Goal: Task Accomplishment & Management: Complete application form

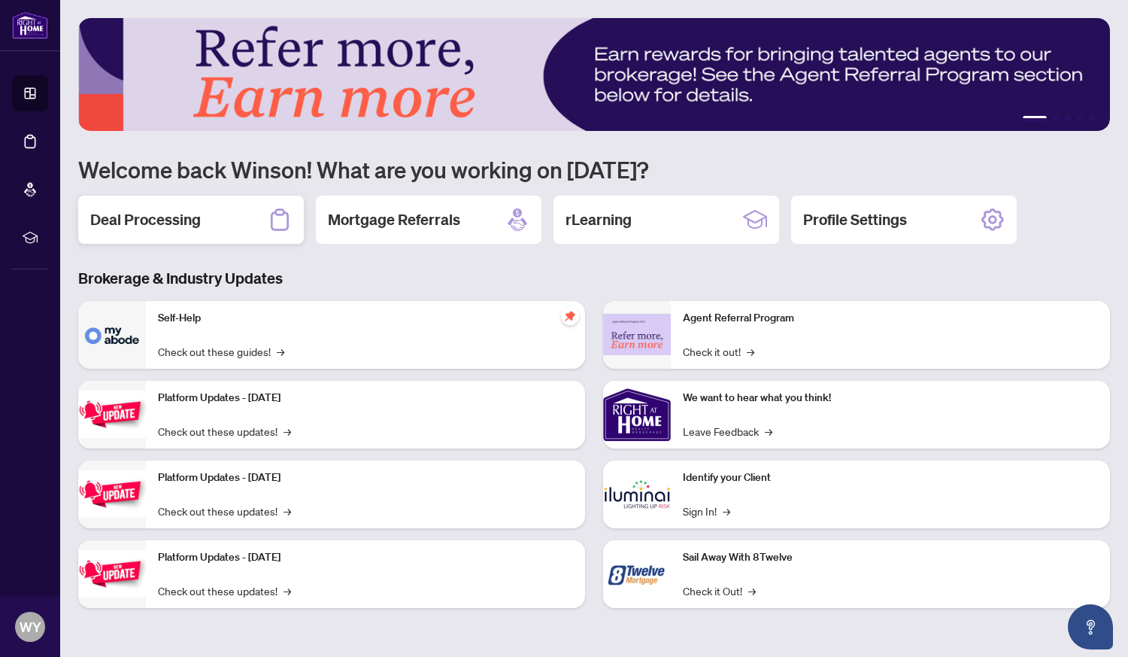
click at [157, 226] on h2 "Deal Processing" at bounding box center [145, 219] width 111 height 21
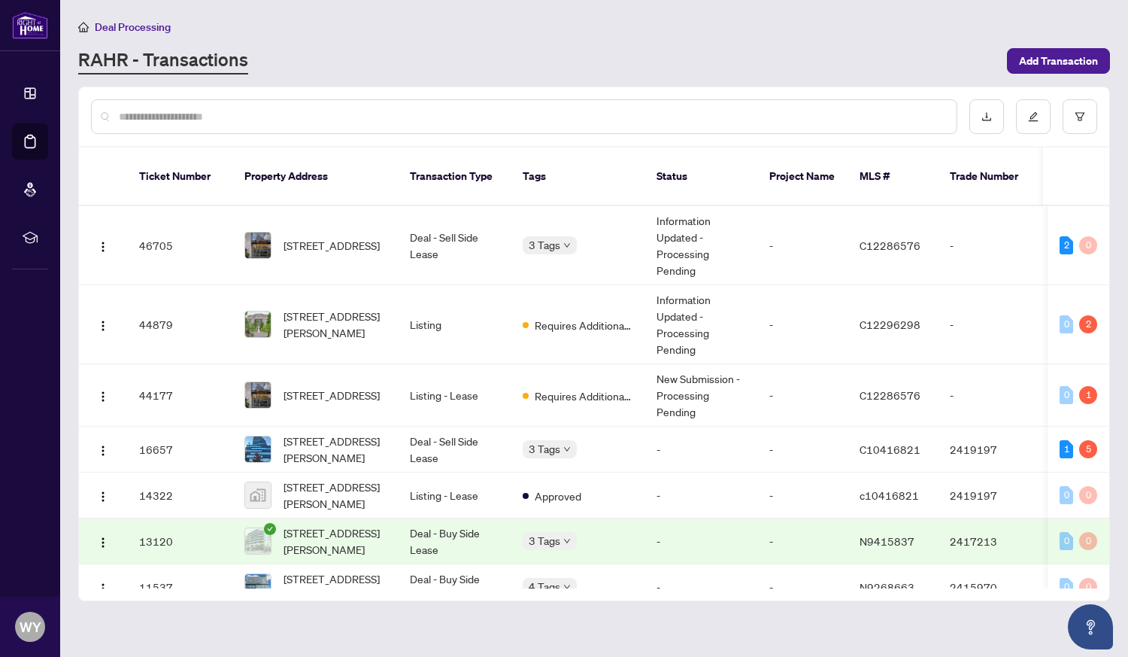
click at [296, 237] on span "[STREET_ADDRESS]" at bounding box center [332, 245] width 96 height 17
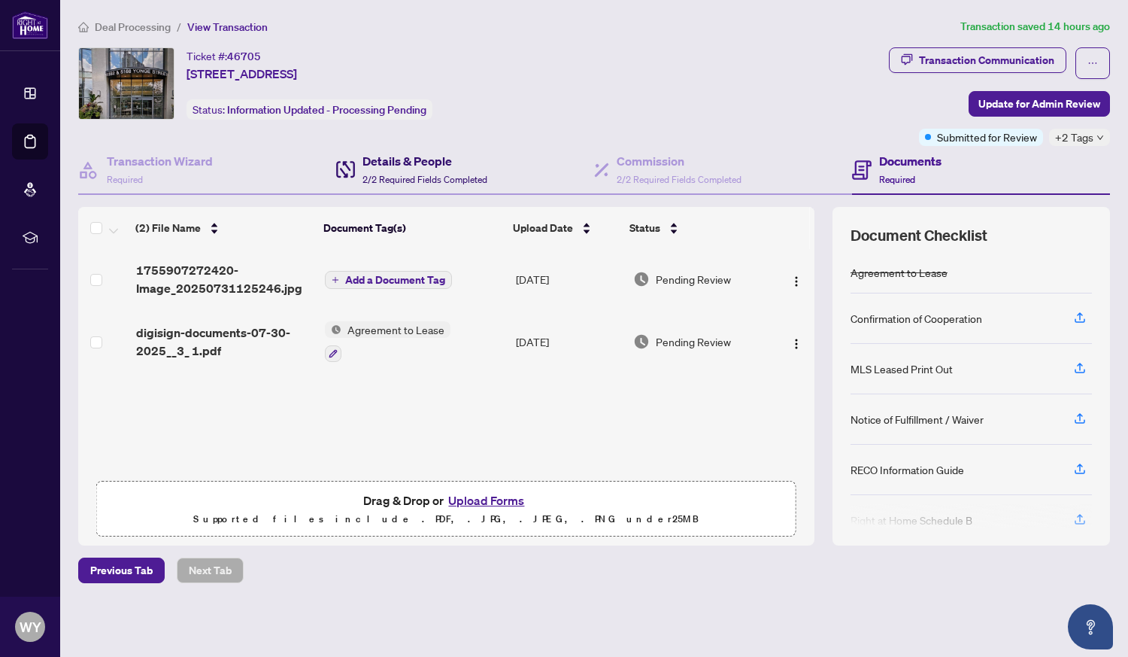
click at [394, 164] on h4 "Details & People" at bounding box center [425, 161] width 125 height 18
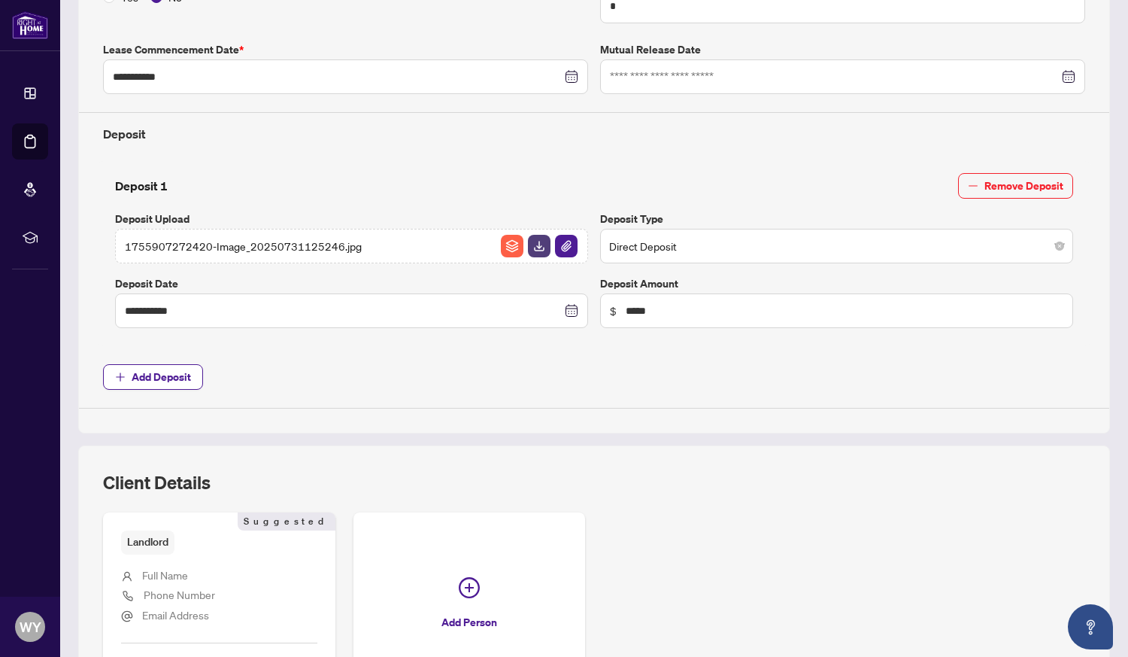
scroll to position [445, 0]
click at [129, 372] on button "Add Deposit" at bounding box center [153, 376] width 100 height 26
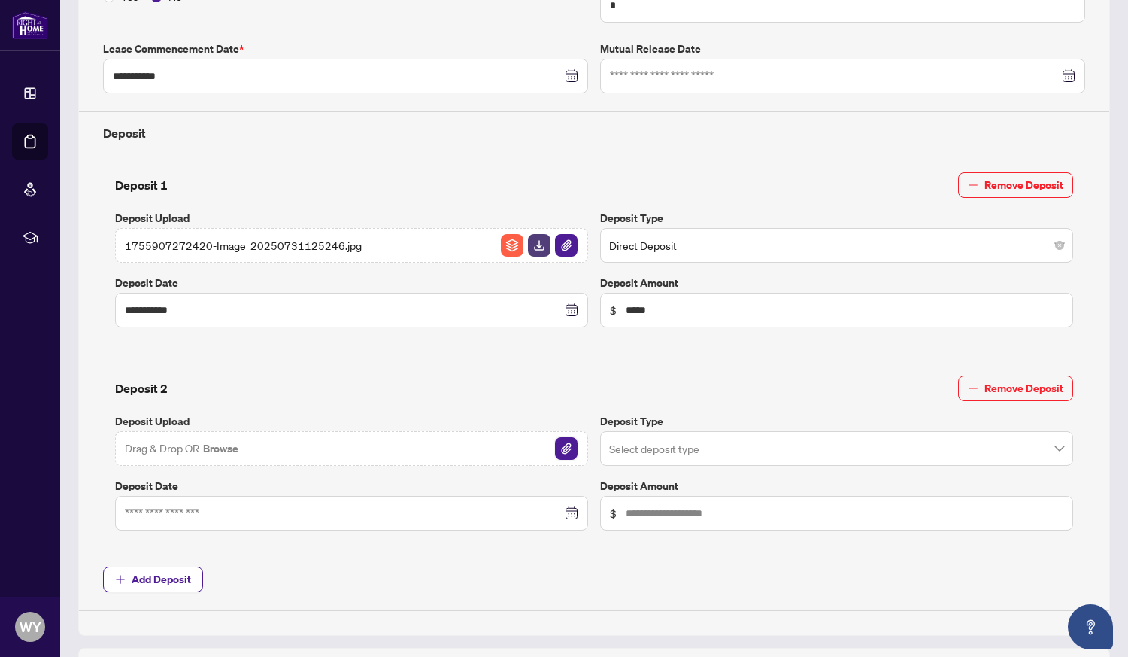
click at [557, 453] on img "button" at bounding box center [566, 448] width 23 height 23
click at [554, 318] on input at bounding box center [343, 310] width 437 height 17
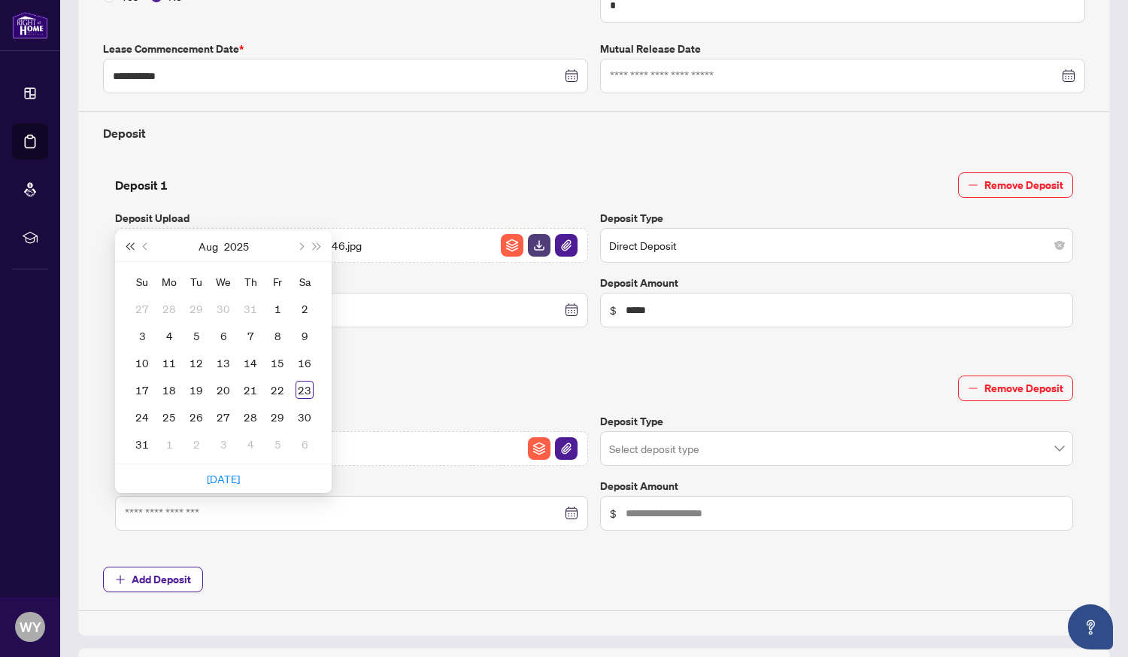
click at [133, 244] on span "Last year (Control + left)" at bounding box center [130, 246] width 8 height 8
click at [143, 238] on button "Previous month (PageUp)" at bounding box center [146, 246] width 17 height 30
click at [225, 410] on div "31" at bounding box center [223, 417] width 18 height 18
type input "**********"
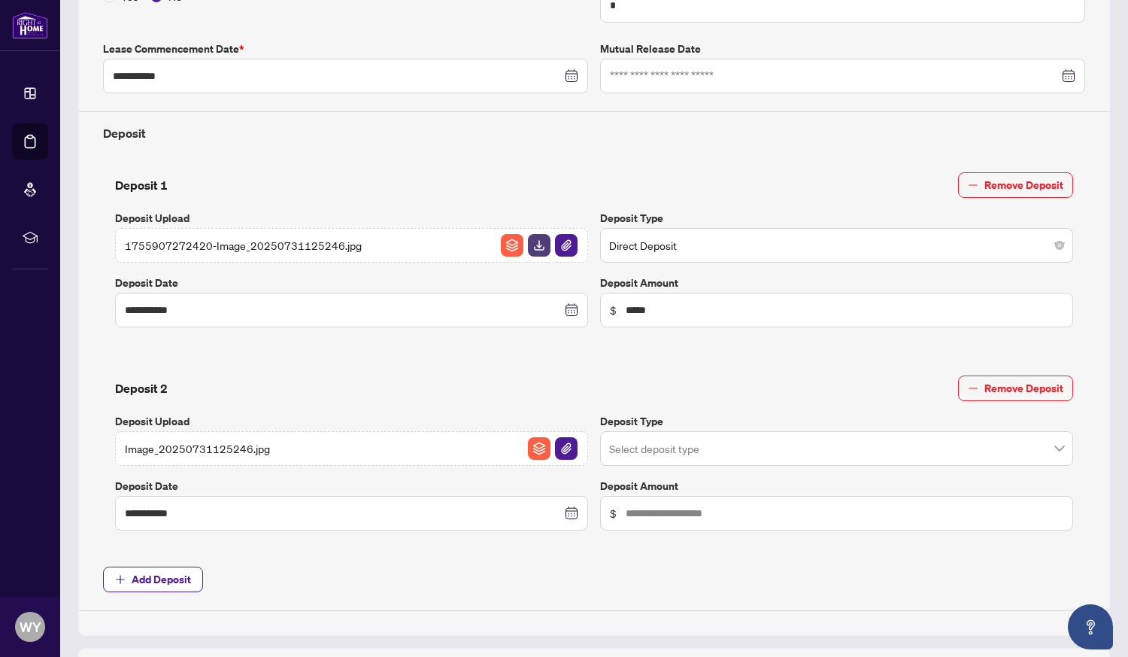
click at [1055, 446] on div "Select deposit type" at bounding box center [836, 448] width 473 height 35
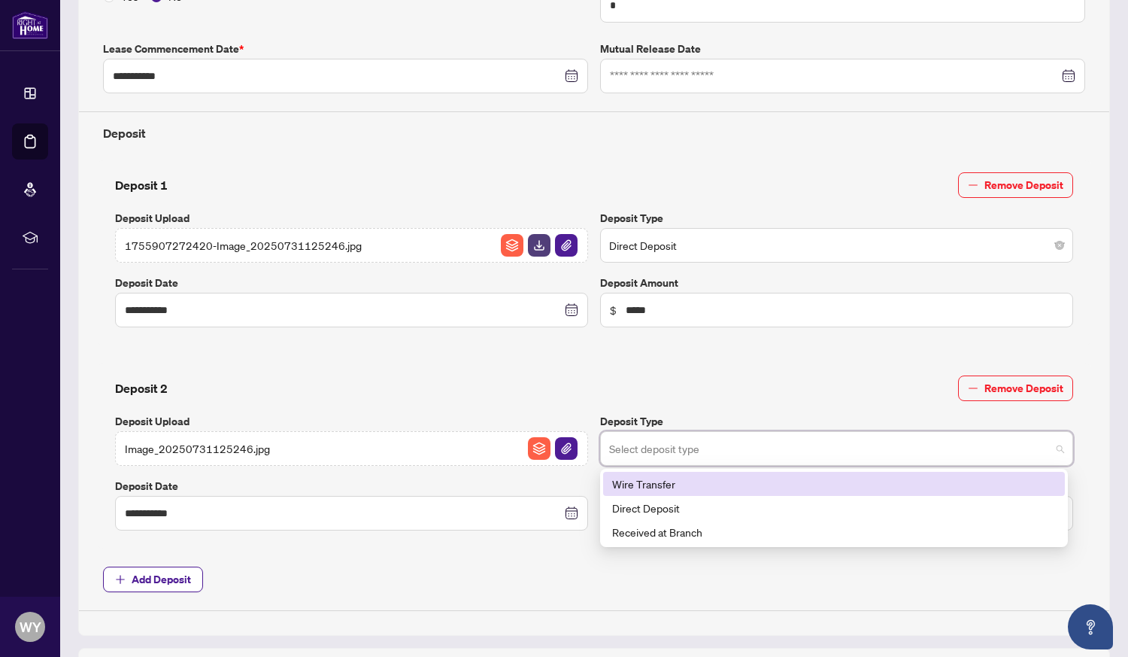
click at [663, 515] on div "Direct Deposit" at bounding box center [834, 508] width 462 height 24
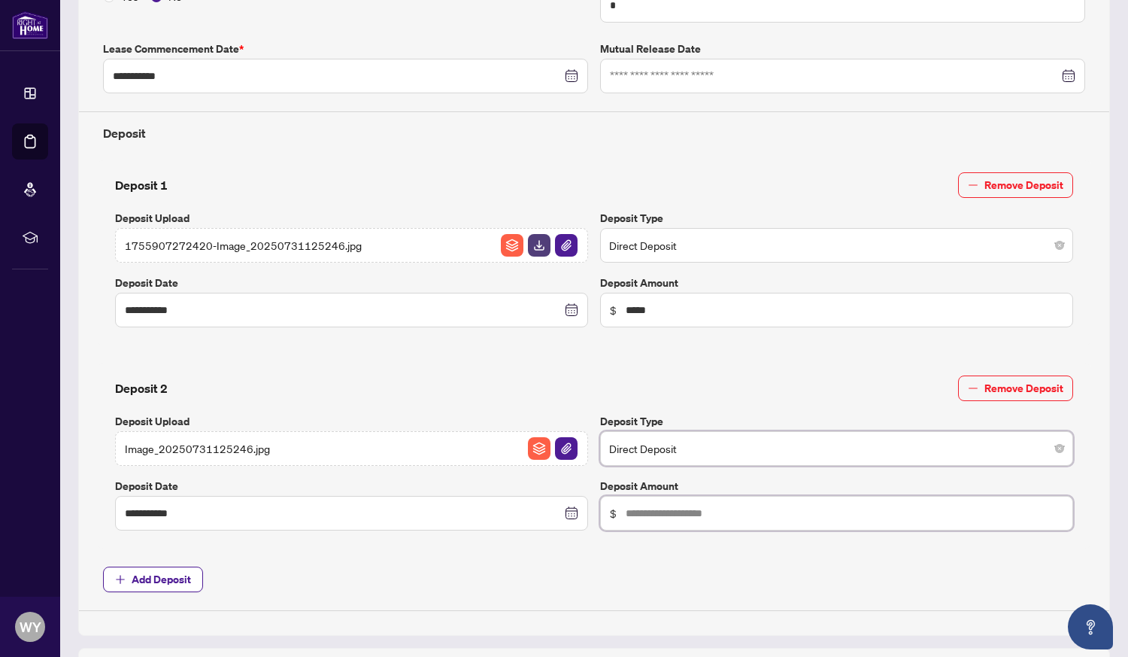
click at [696, 318] on input "text" at bounding box center [845, 310] width 438 height 17
type input "*****"
click at [533, 451] on img "button" at bounding box center [539, 448] width 23 height 23
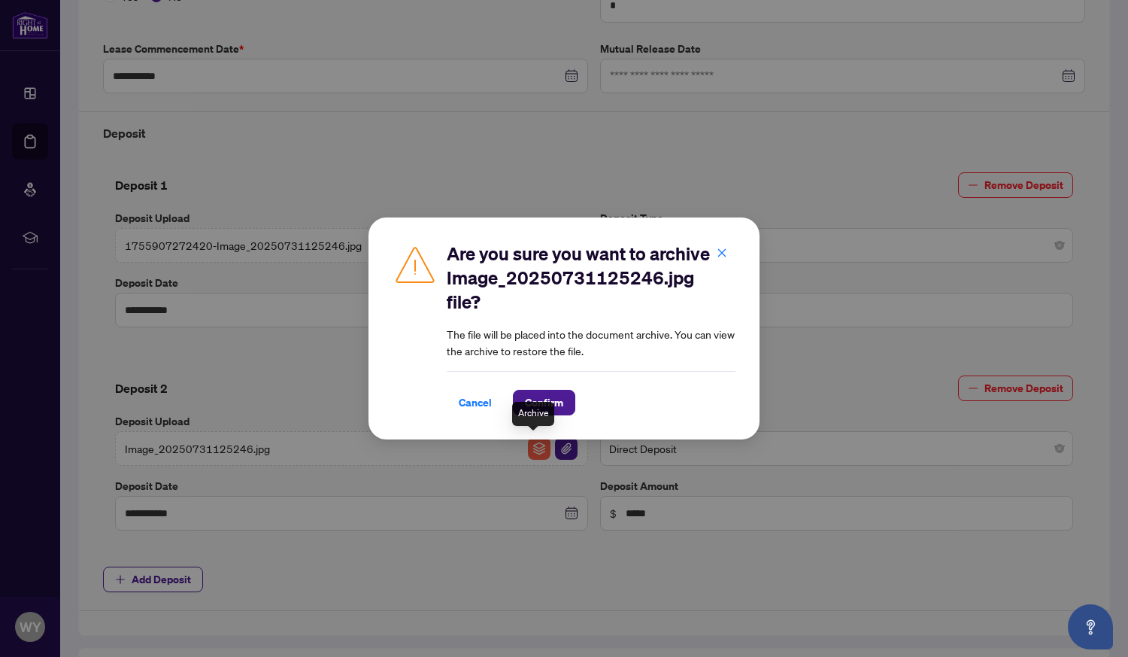
click at [542, 418] on div "Archive" at bounding box center [533, 414] width 42 height 24
click at [567, 415] on button "Confirm" at bounding box center [544, 403] width 62 height 26
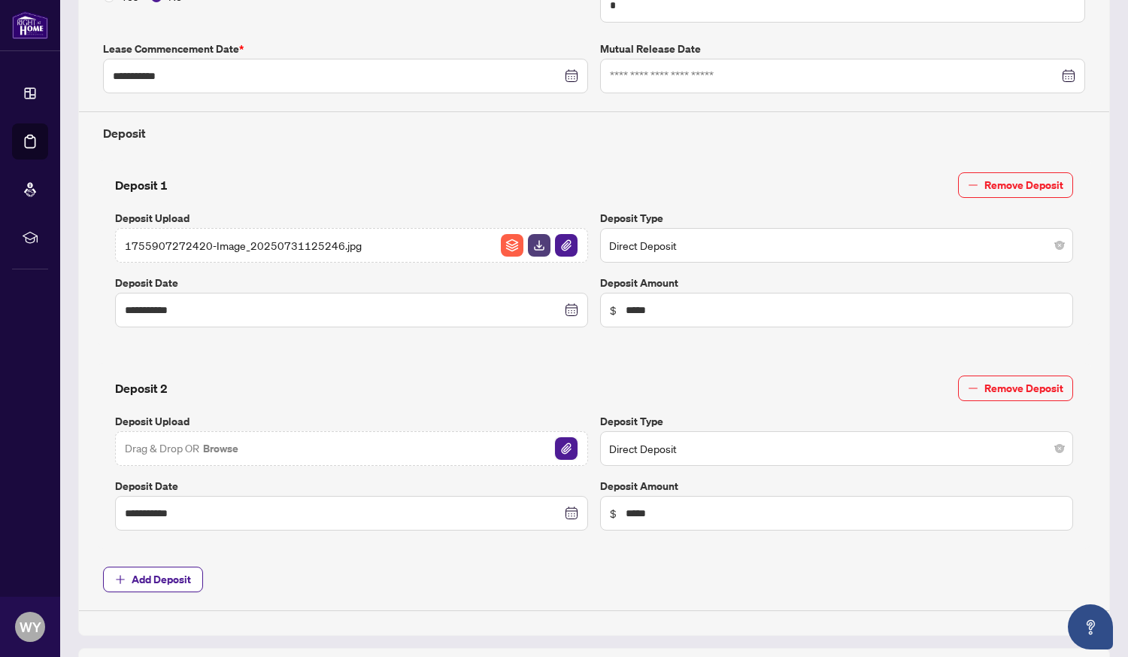
click at [565, 445] on img "button" at bounding box center [566, 448] width 23 height 23
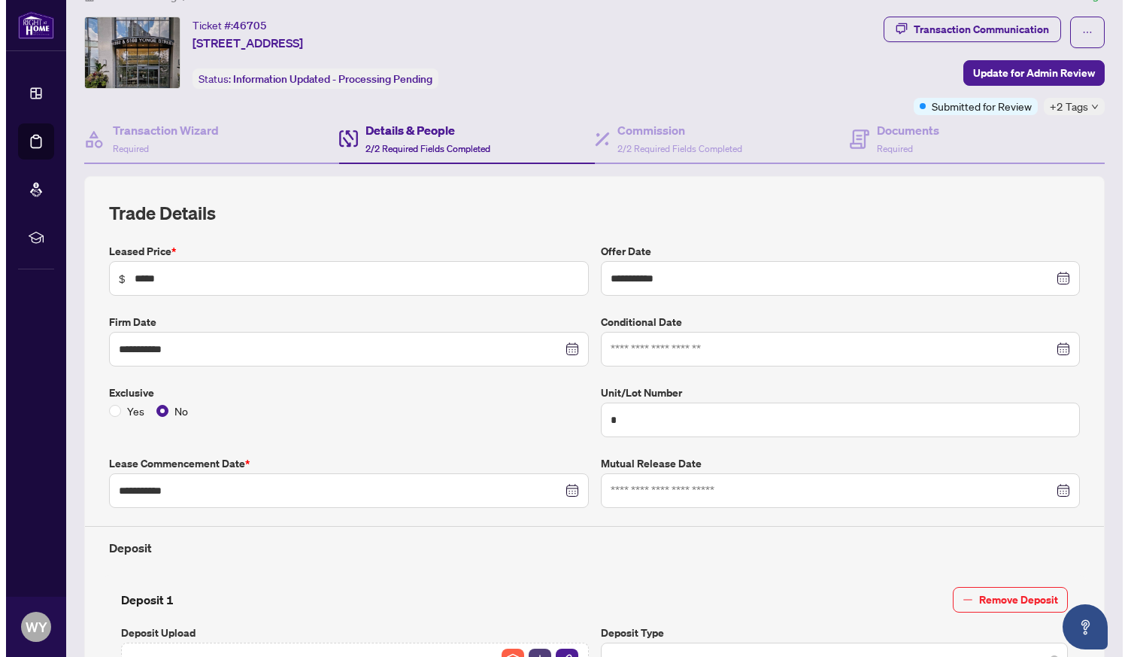
scroll to position [0, 0]
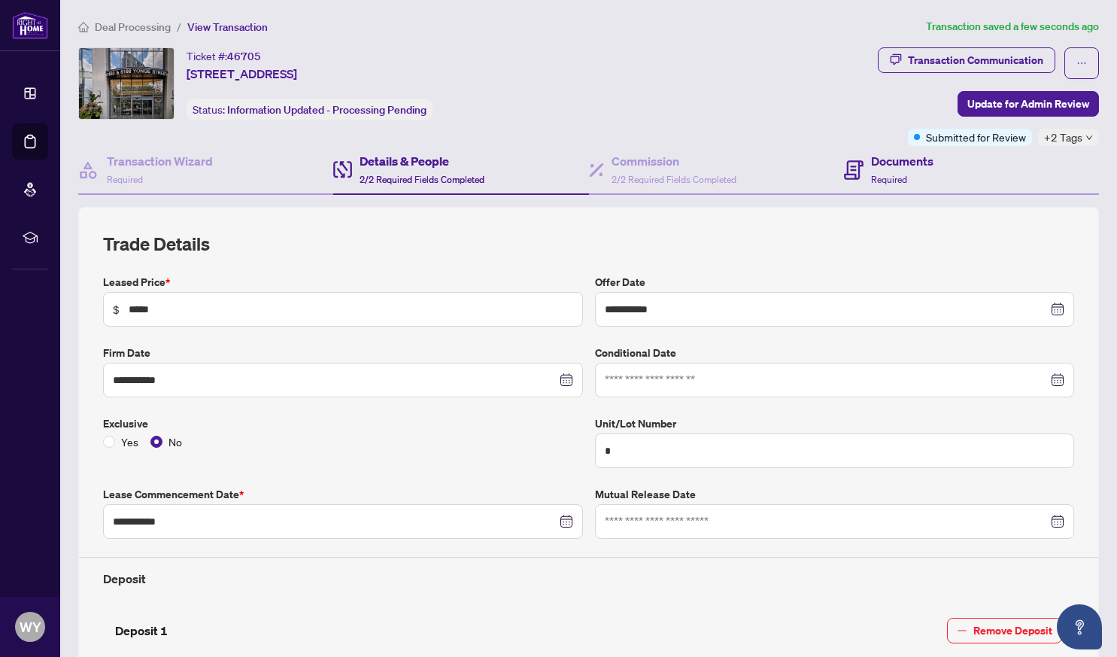
click at [950, 146] on div "Documents Required" at bounding box center [971, 170] width 255 height 49
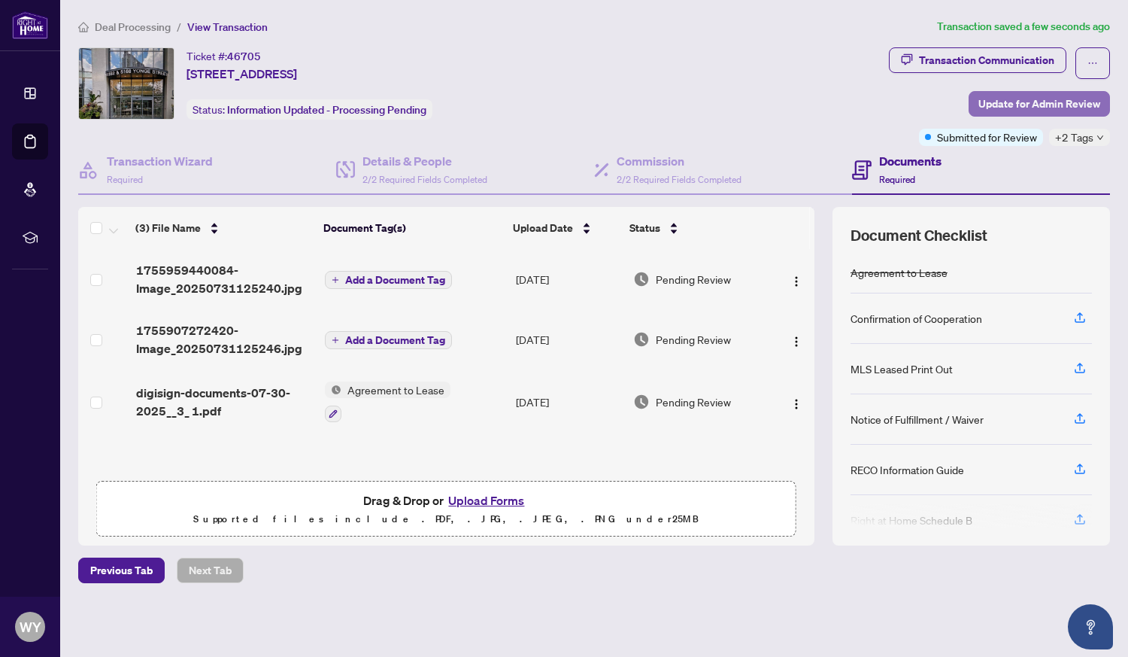
click at [1052, 106] on span "Update for Admin Review" at bounding box center [1040, 104] width 122 height 24
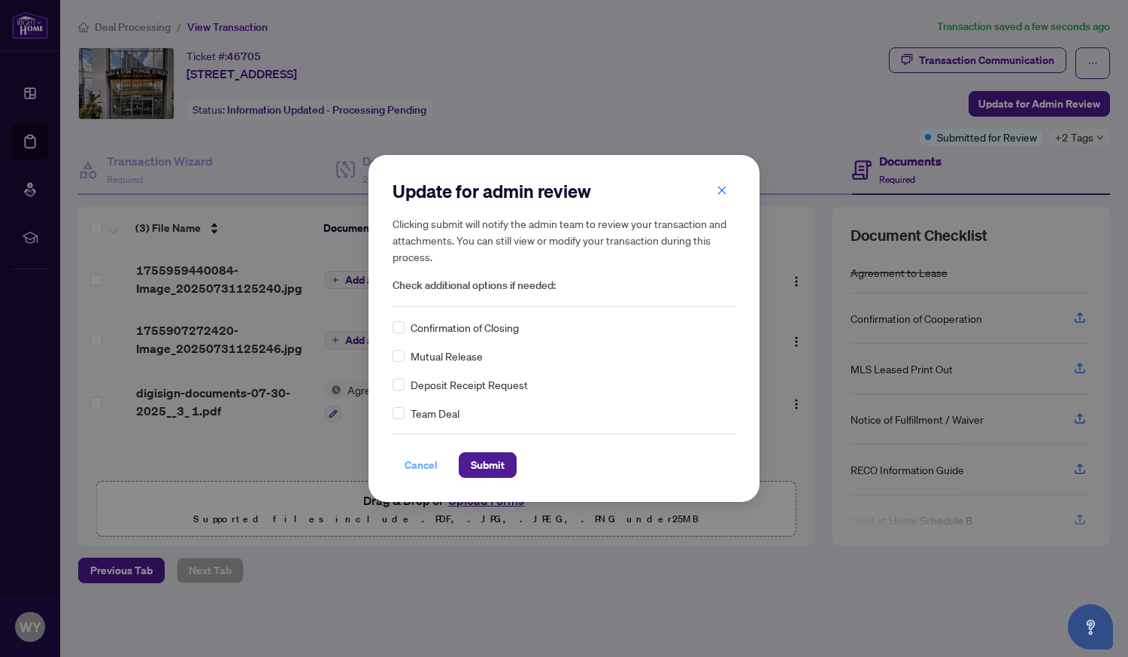
click at [418, 465] on span "Cancel" at bounding box center [421, 465] width 33 height 24
